Goal: Find specific page/section: Find specific page/section

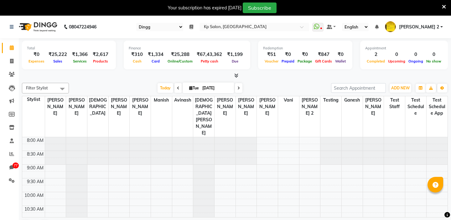
select select "28"
select select "en"
click at [445, 8] on icon at bounding box center [444, 7] width 4 height 6
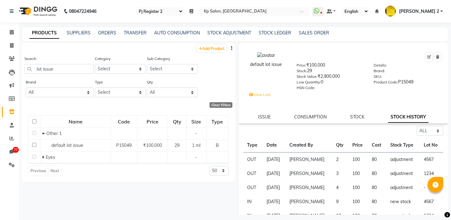
select select "15"
select select "en"
select select "all"
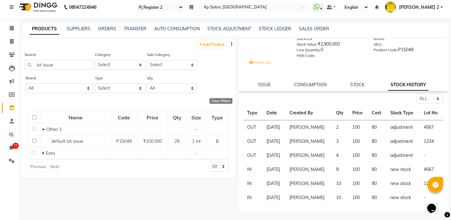
scroll to position [36, 0]
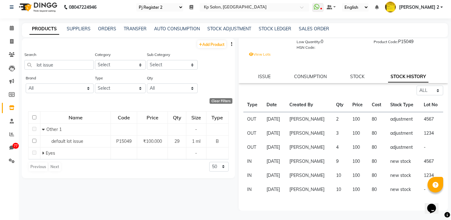
click at [310, 122] on td "[PERSON_NAME]" at bounding box center [309, 119] width 46 height 14
click at [320, 122] on td "[PERSON_NAME]" at bounding box center [309, 119] width 46 height 14
click at [318, 132] on td "[PERSON_NAME]" at bounding box center [309, 133] width 46 height 14
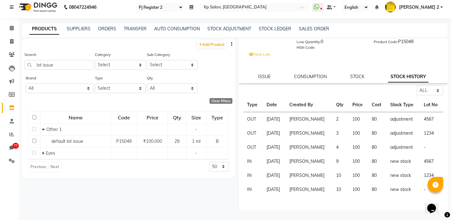
click at [318, 132] on td "[PERSON_NAME]" at bounding box center [309, 133] width 46 height 14
